Goal: Information Seeking & Learning: Learn about a topic

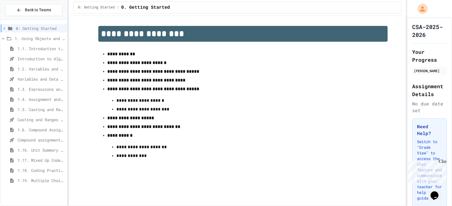
click at [52, 127] on span "1.6. Compound Assignment Operators" at bounding box center [41, 130] width 47 height 6
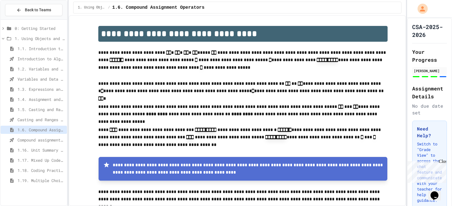
click at [445, 161] on div "Close" at bounding box center [442, 162] width 7 height 7
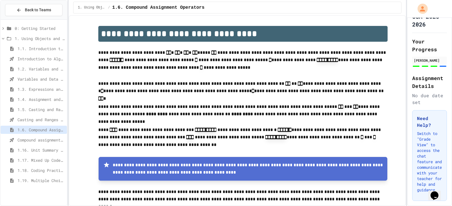
scroll to position [58, 0]
click at [429, 131] on p "Switch to "Grade View" to access the chat feature and communicate with your tea…" at bounding box center [429, 162] width 25 height 62
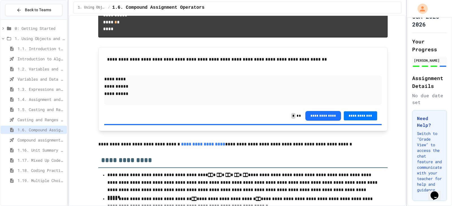
scroll to position [1307, 0]
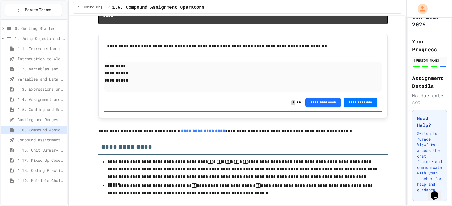
click at [32, 180] on span "1.19. Multiple Choice Exercises for Unit 1a (1.1-1.6)" at bounding box center [41, 181] width 47 height 6
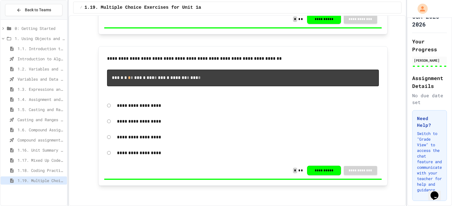
scroll to position [1113, 0]
click at [30, 13] on span "Back to Teams" at bounding box center [38, 10] width 26 height 6
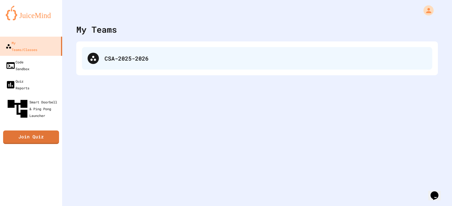
click at [110, 63] on div "CSA-2025-2026" at bounding box center [257, 58] width 350 height 23
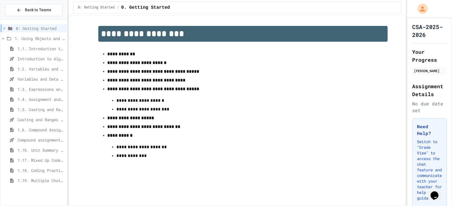
click at [27, 180] on span "1.19. Multiple Choice Exercises for Unit 1a (1.1-1.6)" at bounding box center [41, 181] width 47 height 6
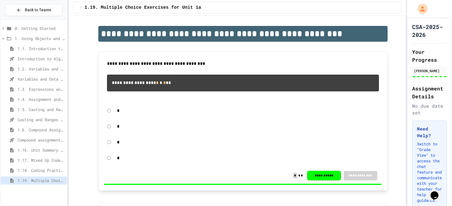
click at [43, 46] on span "1.1. Introduction to Algorithms, Programming, and Compilers" at bounding box center [41, 49] width 47 height 6
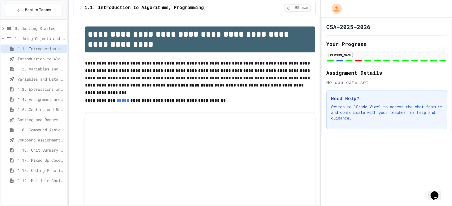
click at [321, 80] on div "**********" at bounding box center [226, 103] width 452 height 206
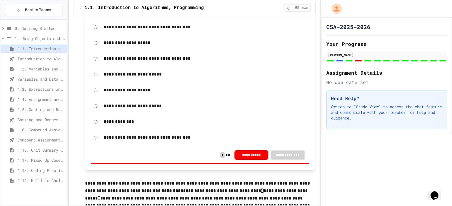
scroll to position [1384, 0]
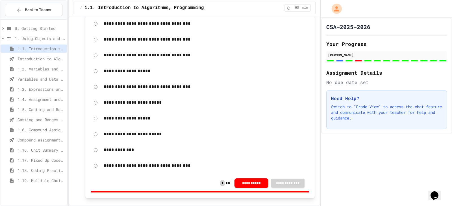
click at [160, 43] on p "**********" at bounding box center [205, 39] width 203 height 7
click at [93, 46] on div "**********" at bounding box center [200, 39] width 218 height 13
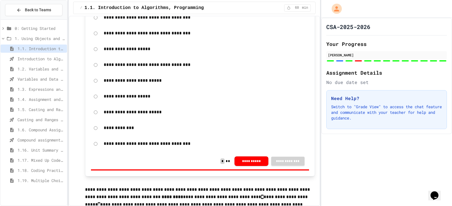
scroll to position [1441, 0]
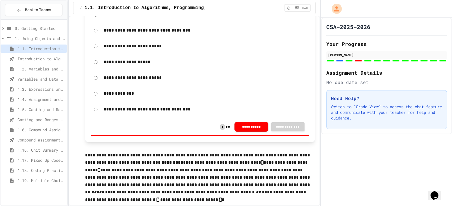
click at [33, 68] on span "1.2. Variables and Data Types" at bounding box center [41, 69] width 47 height 6
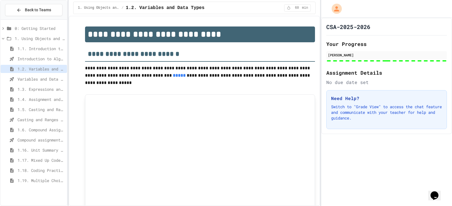
click at [38, 88] on span "1.3. Expressions and Output [New]" at bounding box center [41, 89] width 47 height 6
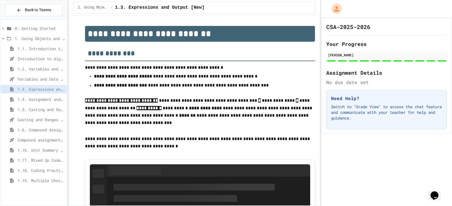
click at [40, 98] on span "1.4. Assignment and Input" at bounding box center [41, 100] width 47 height 6
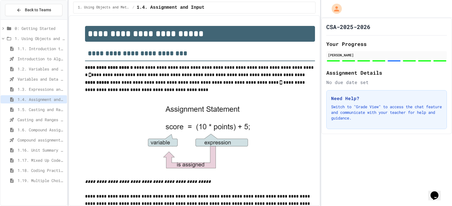
click at [43, 110] on span "1.5. Casting and Ranges of Values" at bounding box center [41, 110] width 47 height 6
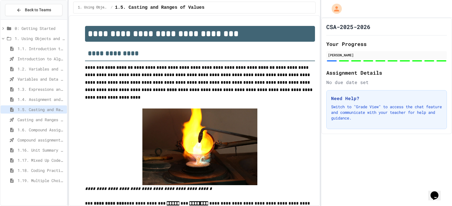
click at [48, 127] on span "1.6. Compound Assignment Operators" at bounding box center [41, 130] width 47 height 6
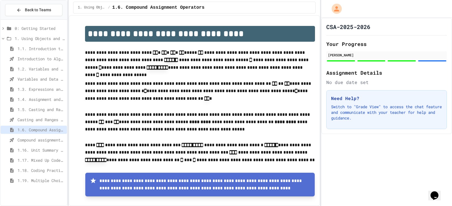
click at [45, 152] on span "1.16. Unit Summary 1a (1.1-1.6)" at bounding box center [41, 150] width 47 height 6
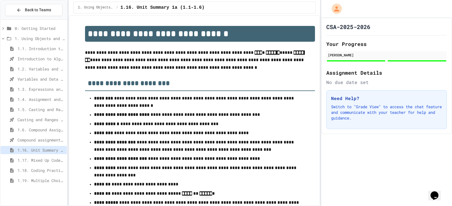
click at [45, 161] on span "1.17. Mixed Up Code Practice 1.1-1.6" at bounding box center [41, 161] width 47 height 6
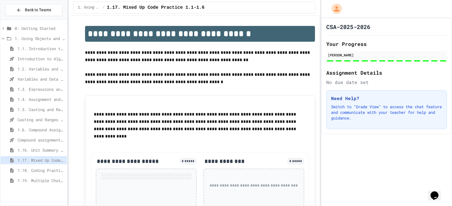
click at [46, 169] on span "1.18. Coding Practice 1a (1.1-1.6)" at bounding box center [41, 171] width 47 height 6
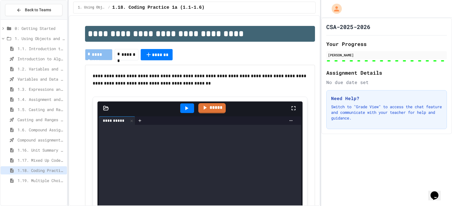
click at [49, 184] on span "1.19. Multiple Choice Exercises for Unit 1a (1.1-1.6)" at bounding box center [41, 181] width 47 height 6
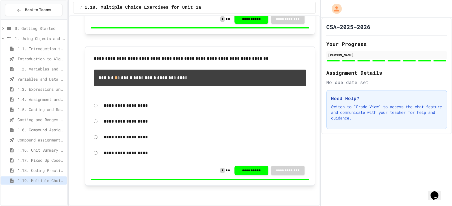
scroll to position [1113, 0]
click at [36, 173] on span "1.18. Coding Practice 1a (1.1-1.6)" at bounding box center [41, 171] width 47 height 6
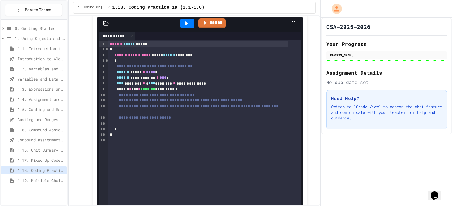
scroll to position [5059, 0]
